Goal: Obtain resource: Download file/media

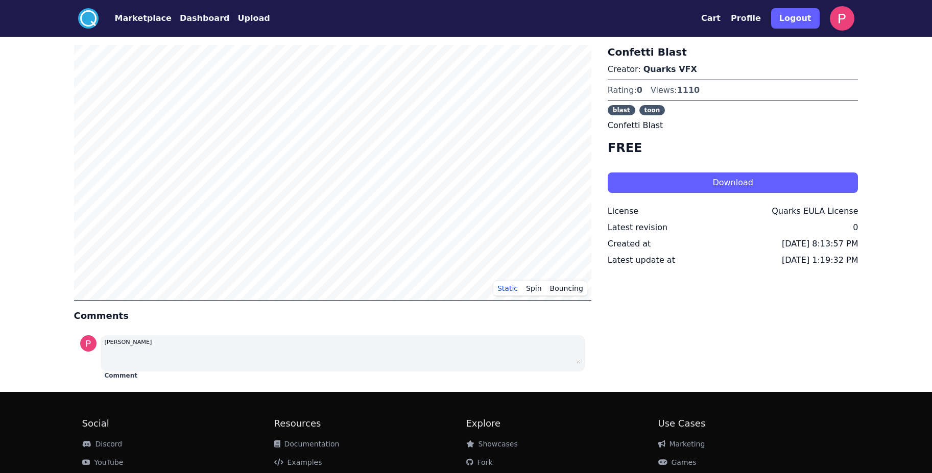
click at [703, 182] on button "Download" at bounding box center [732, 183] width 251 height 20
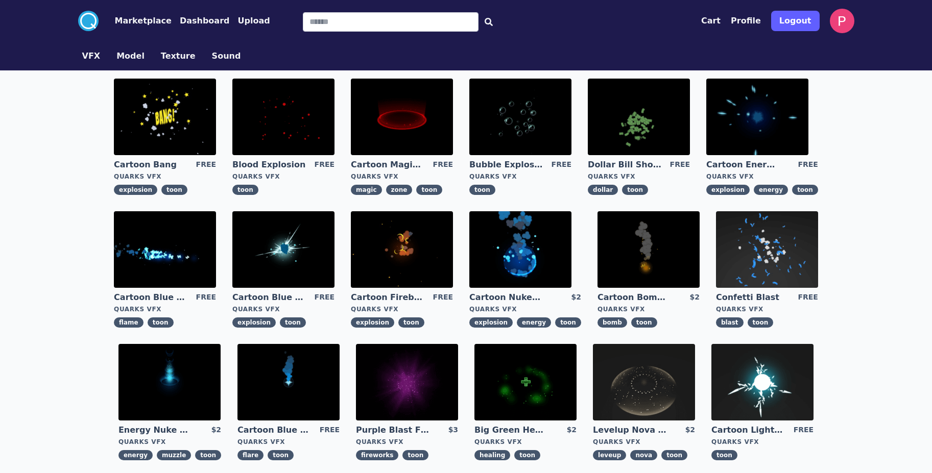
scroll to position [61, 0]
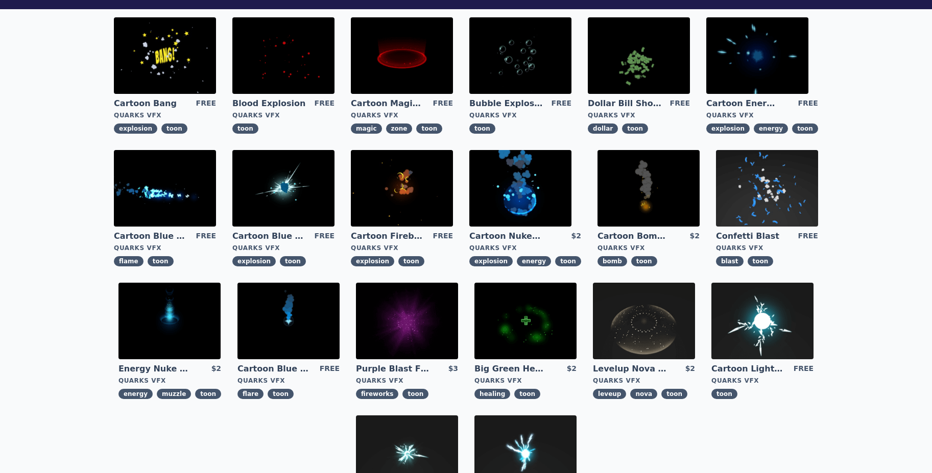
click at [639, 370] on link "Levelup Nova Effect" at bounding box center [629, 368] width 73 height 11
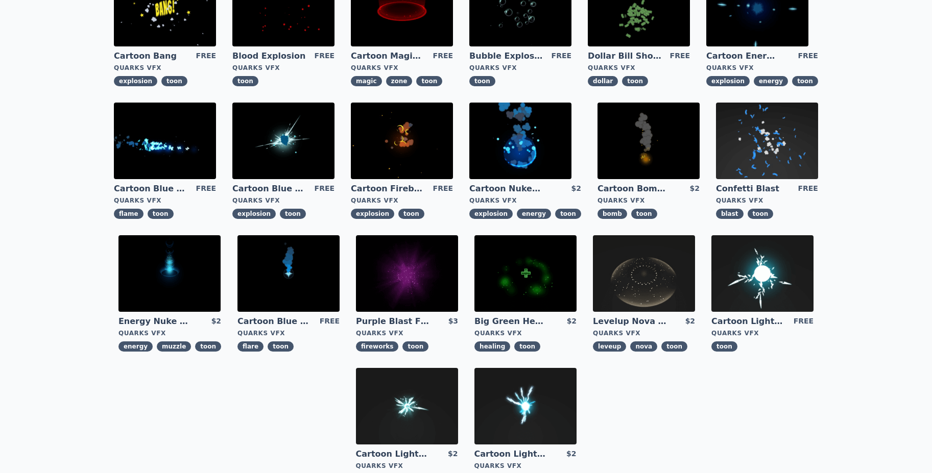
scroll to position [122, 0]
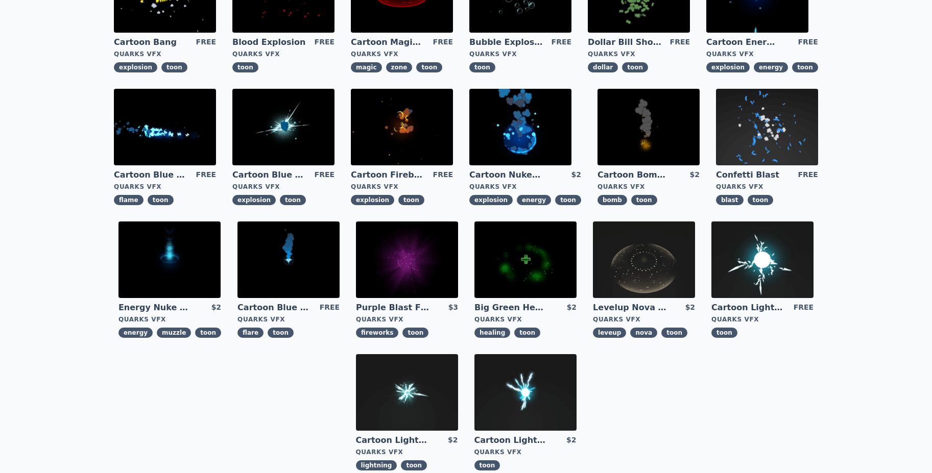
click at [653, 311] on link "Levelup Nova Effect" at bounding box center [629, 307] width 73 height 11
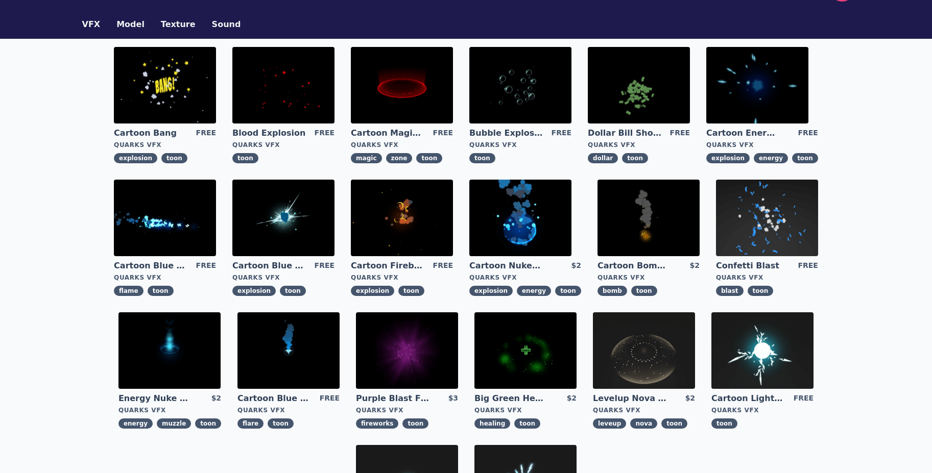
scroll to position [122, 0]
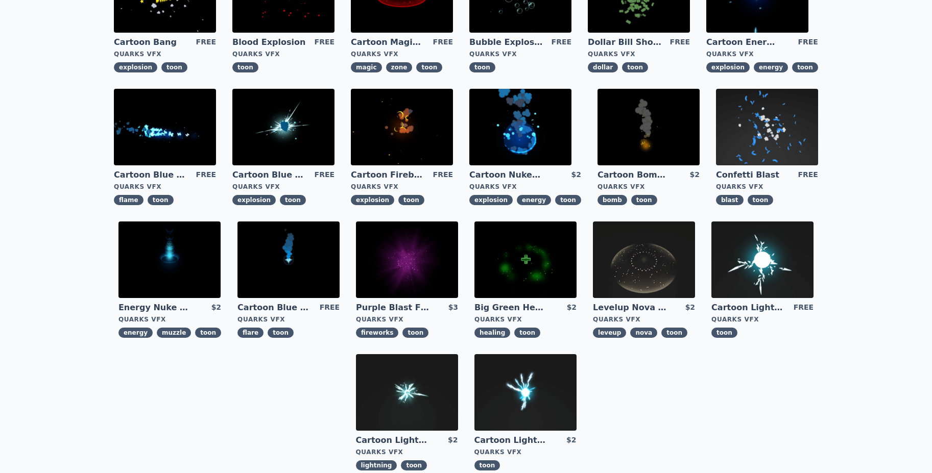
click at [306, 242] on img at bounding box center [288, 260] width 102 height 77
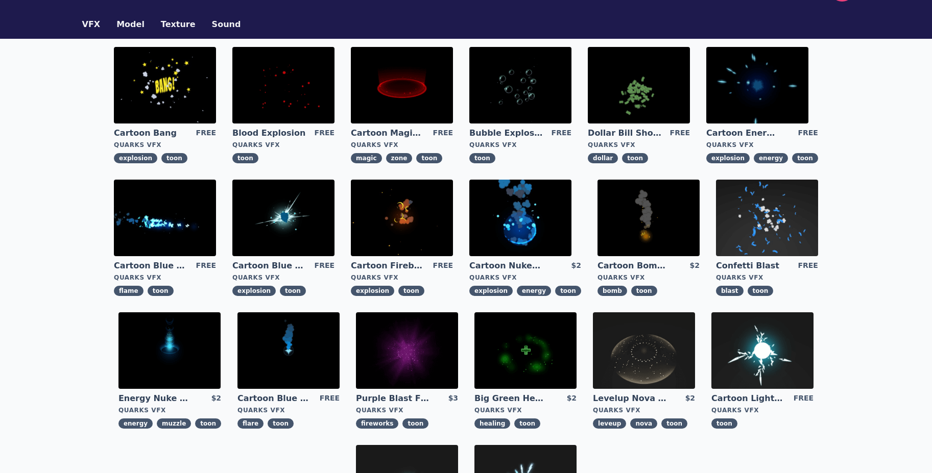
scroll to position [61, 0]
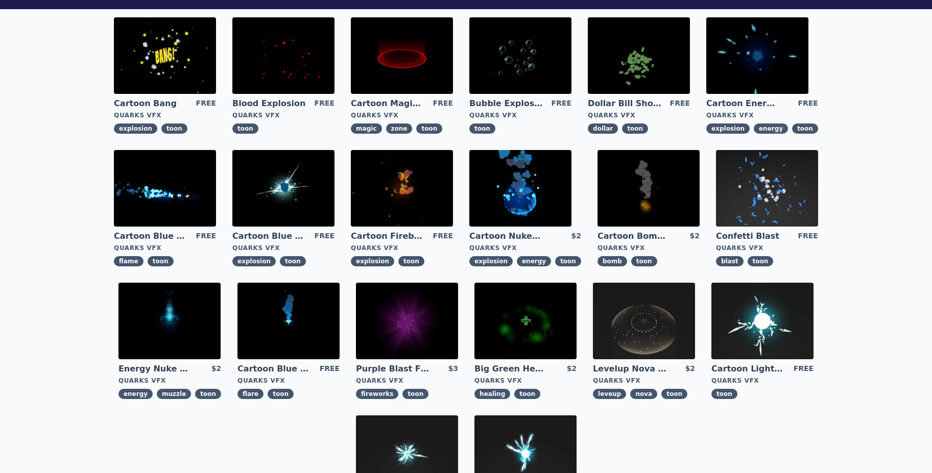
drag, startPoint x: 533, startPoint y: 239, endPoint x: 524, endPoint y: 240, distance: 9.2
click at [524, 240] on link "Cartoon Nuke Energy Explosion" at bounding box center [505, 236] width 73 height 11
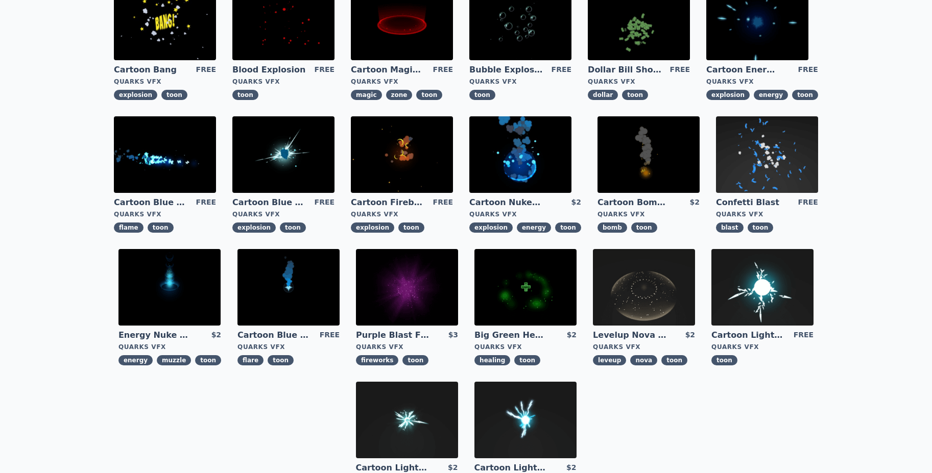
scroll to position [122, 0]
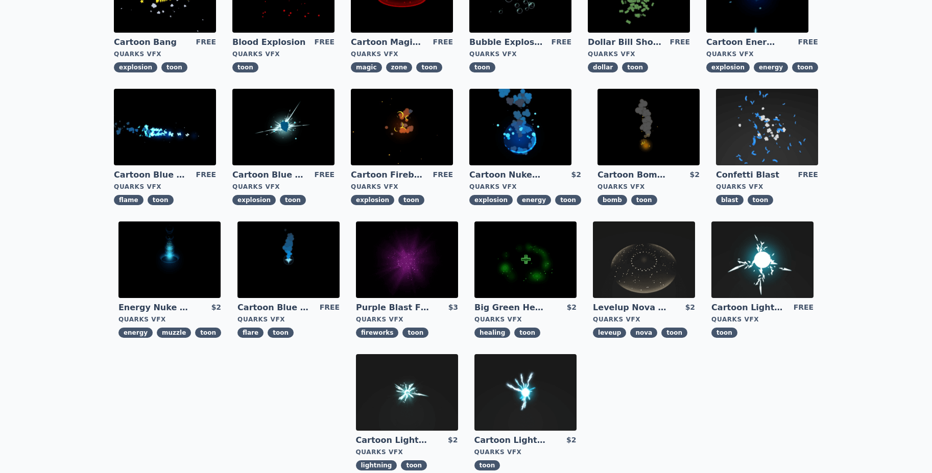
click at [517, 311] on link "Big Green Healing Effect" at bounding box center [510, 307] width 73 height 11
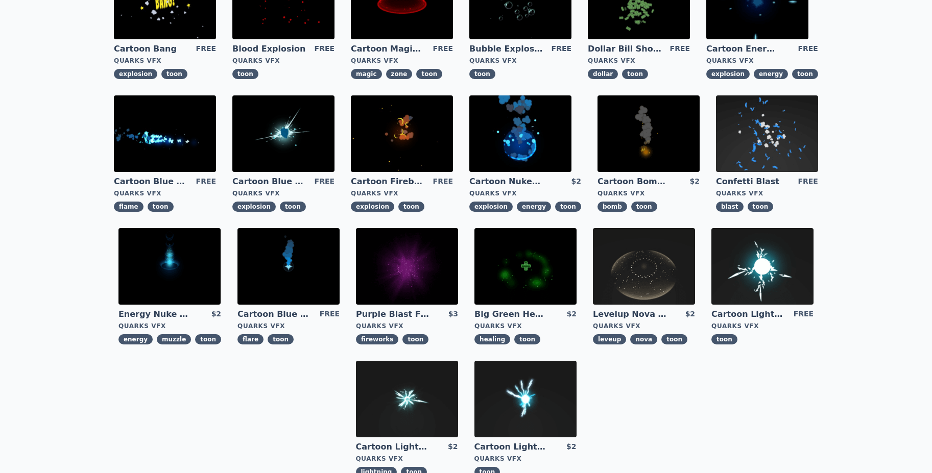
scroll to position [122, 0]
